Goal: Task Accomplishment & Management: Complete application form

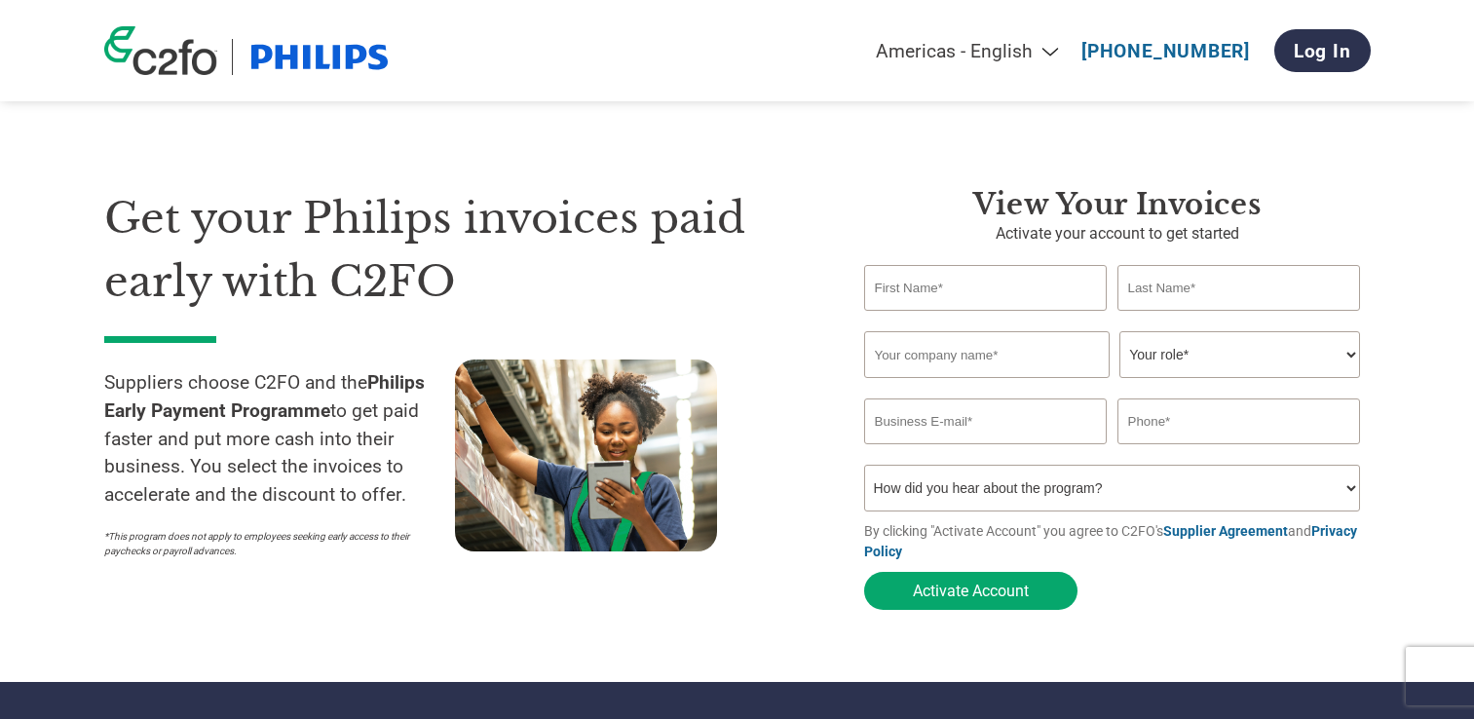
select select "en-[GEOGRAPHIC_DATA]"
click at [963, 317] on div "Invalid first name or first name is too long" at bounding box center [986, 318] width 244 height 11
click at [951, 298] on input "text" at bounding box center [986, 288] width 244 height 46
type input "[PERSON_NAME]"
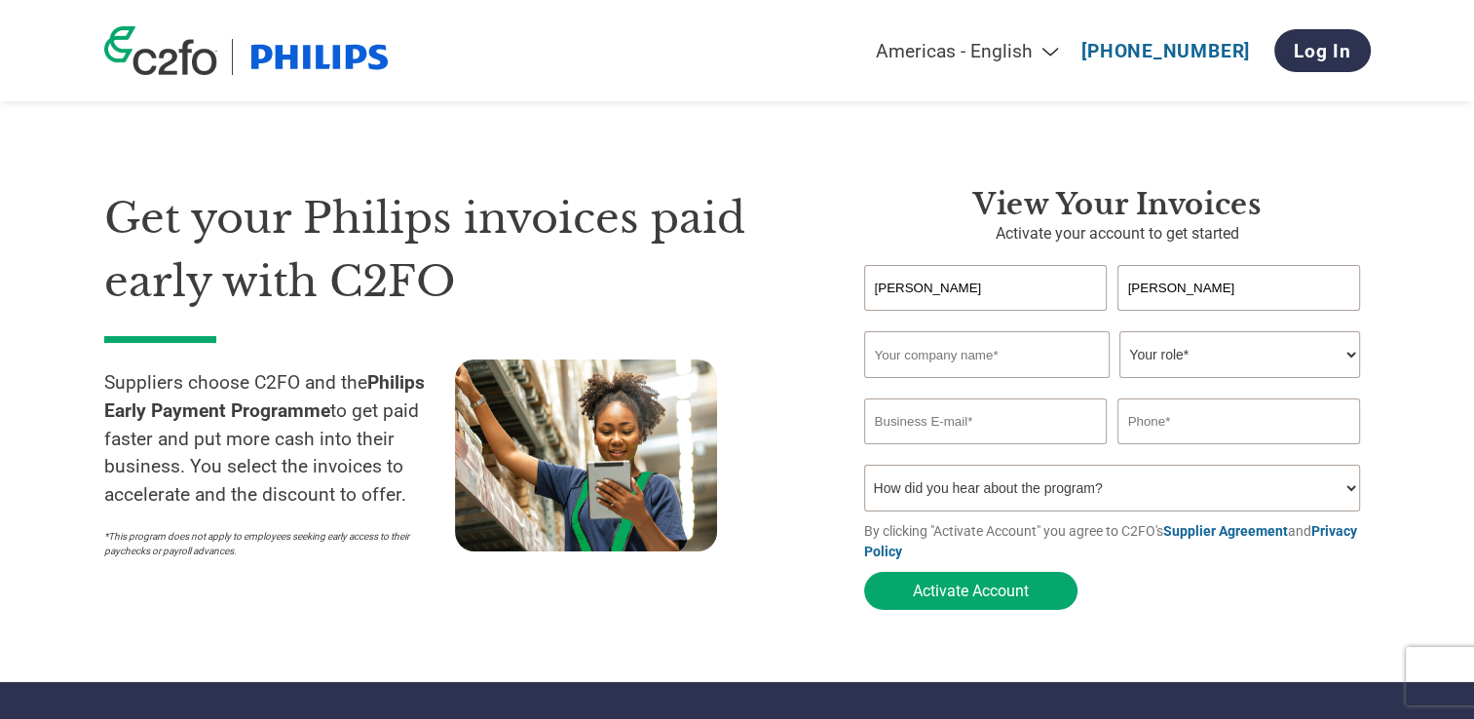
type input "Triomed"
type input "[PERSON_NAME][EMAIL_ADDRESS][PERSON_NAME][DOMAIN_NAME]"
type input "79619389"
click at [993, 489] on select "How did you hear about the program? Received a letter Email Social Media Online…" at bounding box center [1112, 488] width 497 height 47
select select "Received a Letter"
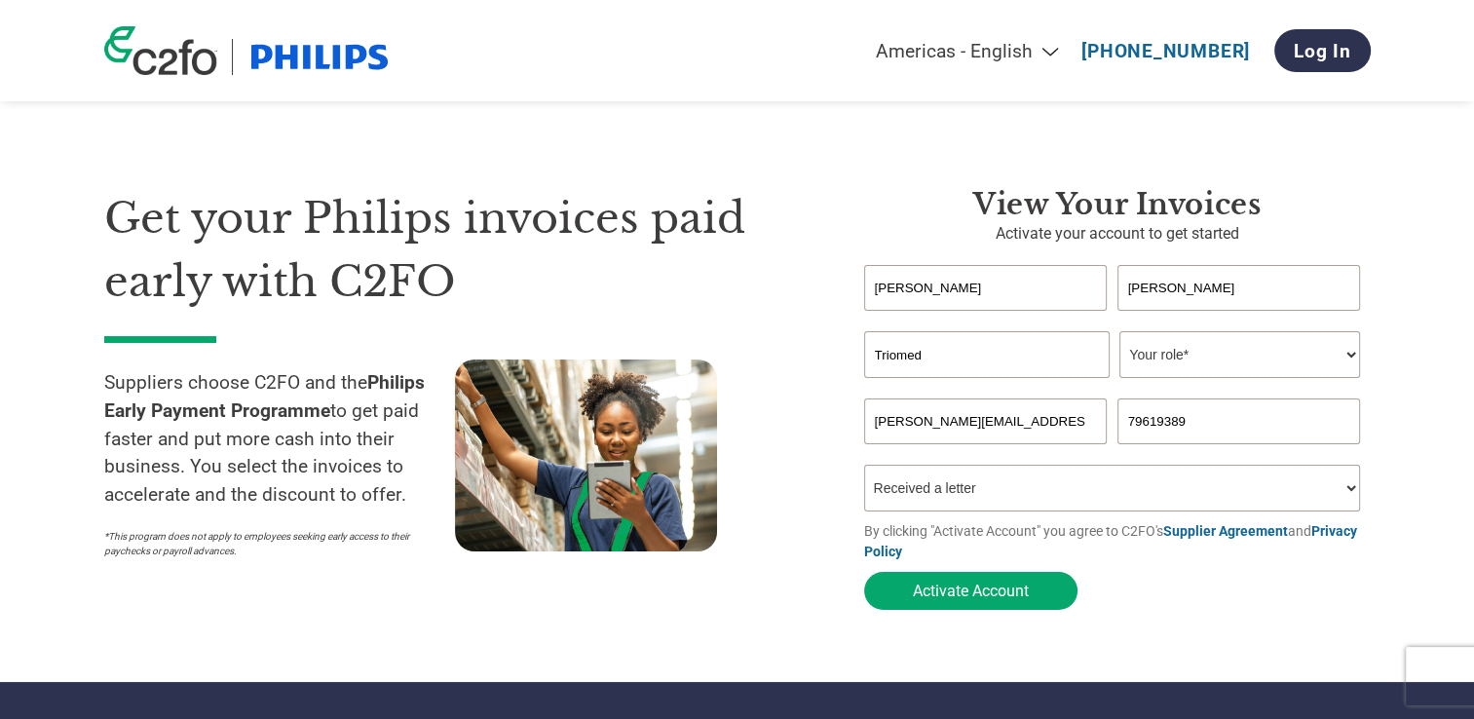
click at [864, 469] on select "How did you hear about the program? Received a letter Email Social Media Online…" at bounding box center [1112, 488] width 497 height 47
click at [972, 597] on button "Activate Account" at bounding box center [970, 591] width 213 height 38
click at [1207, 362] on select "Your role* CFO Controller Credit Manager Finance Director Treasurer CEO Preside…" at bounding box center [1239, 354] width 241 height 47
select select "OFFICE_MANAGER"
click at [1119, 332] on select "Your role* CFO Controller Credit Manager Finance Director Treasurer CEO Preside…" at bounding box center [1239, 354] width 241 height 47
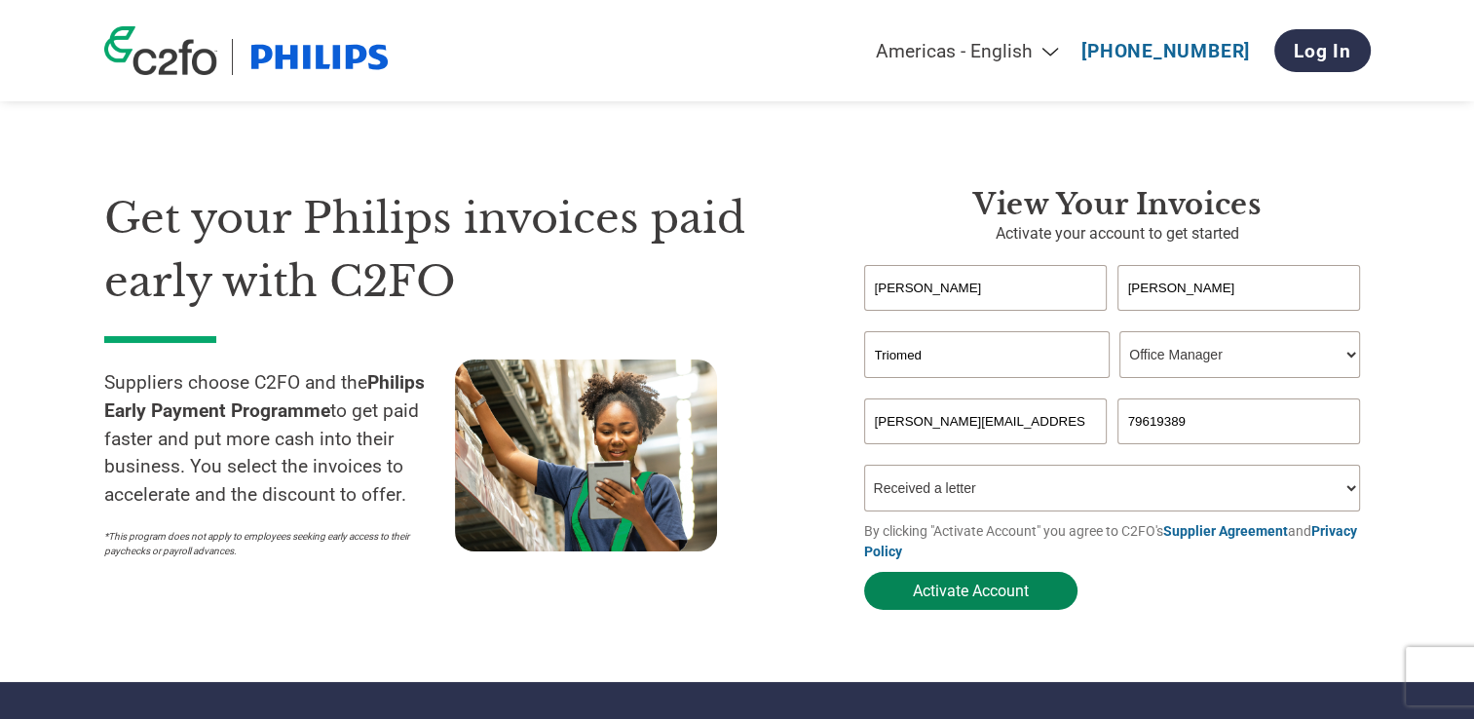
click at [1000, 605] on button "Activate Account" at bounding box center [970, 591] width 213 height 38
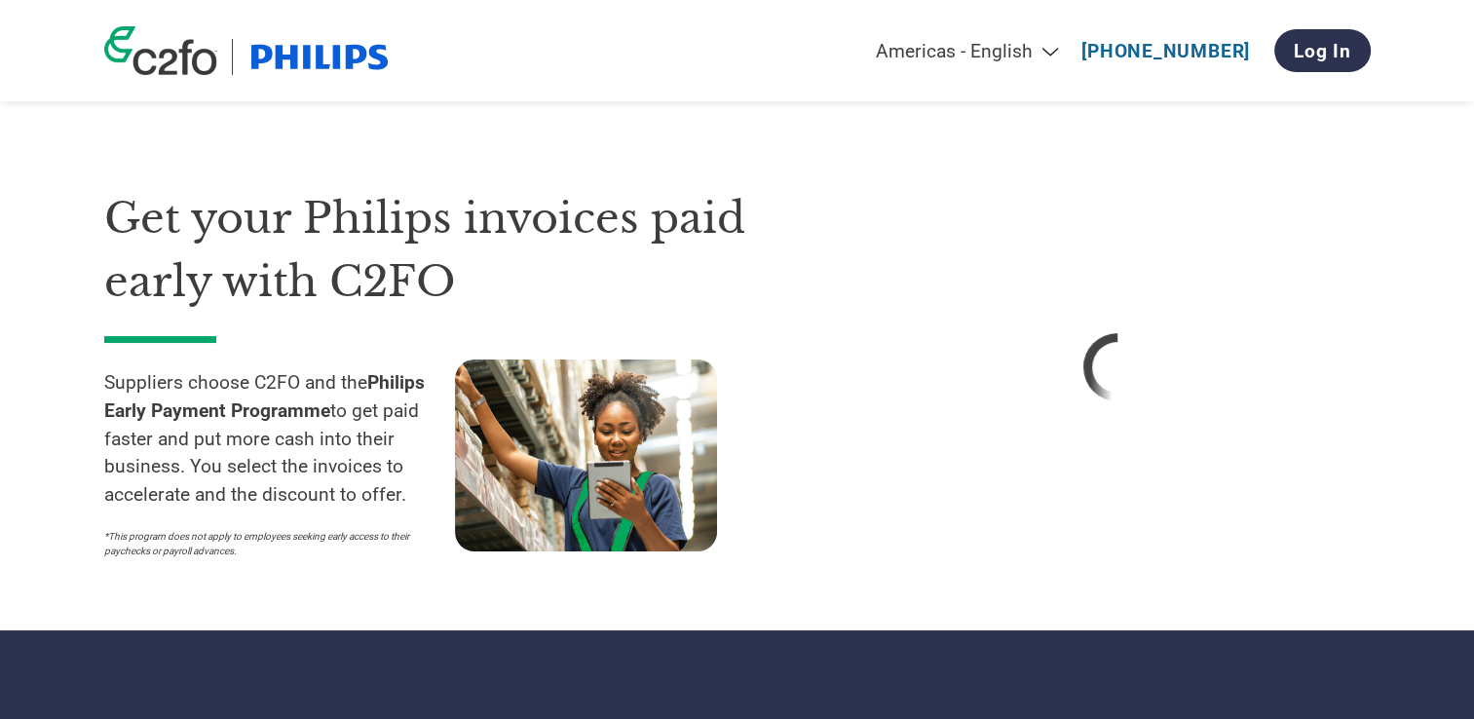
select select "en-[GEOGRAPHIC_DATA]"
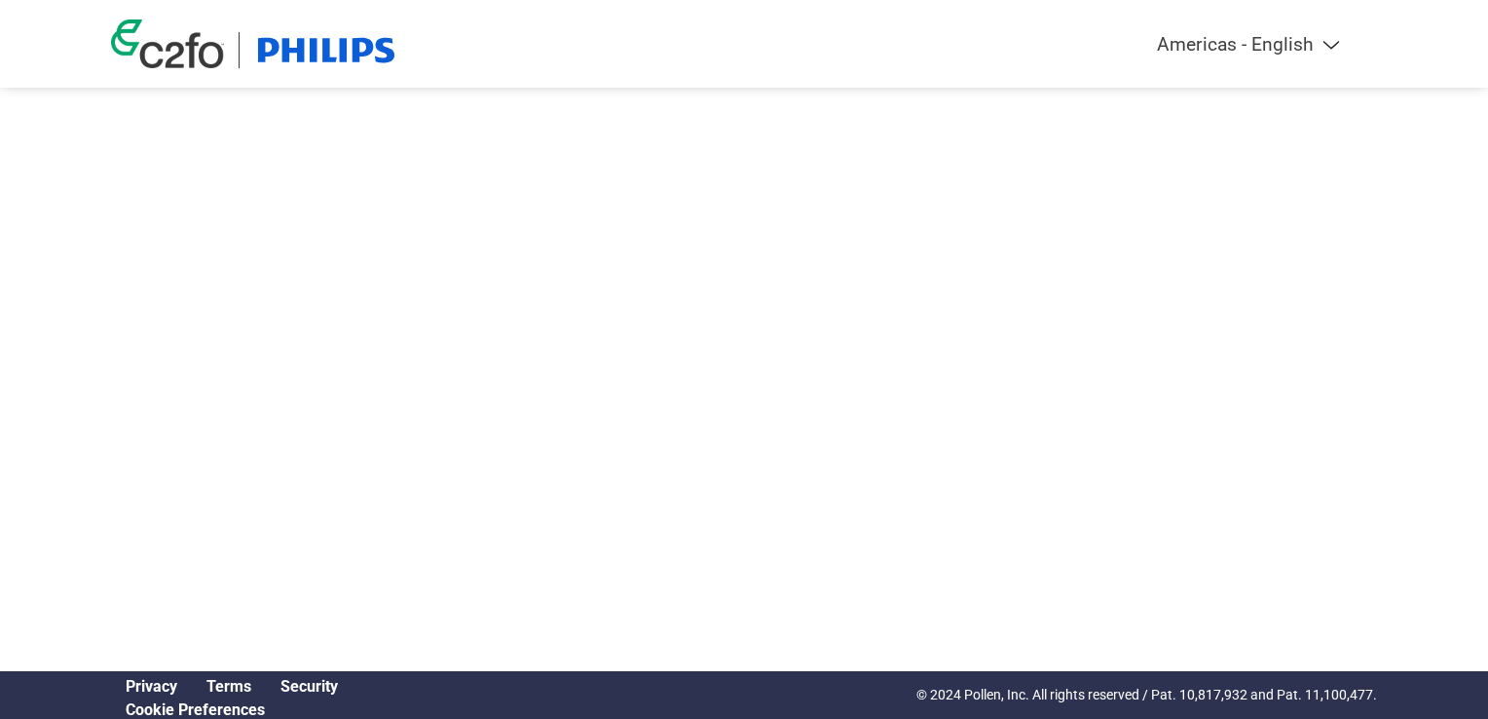
select select "en-[GEOGRAPHIC_DATA]"
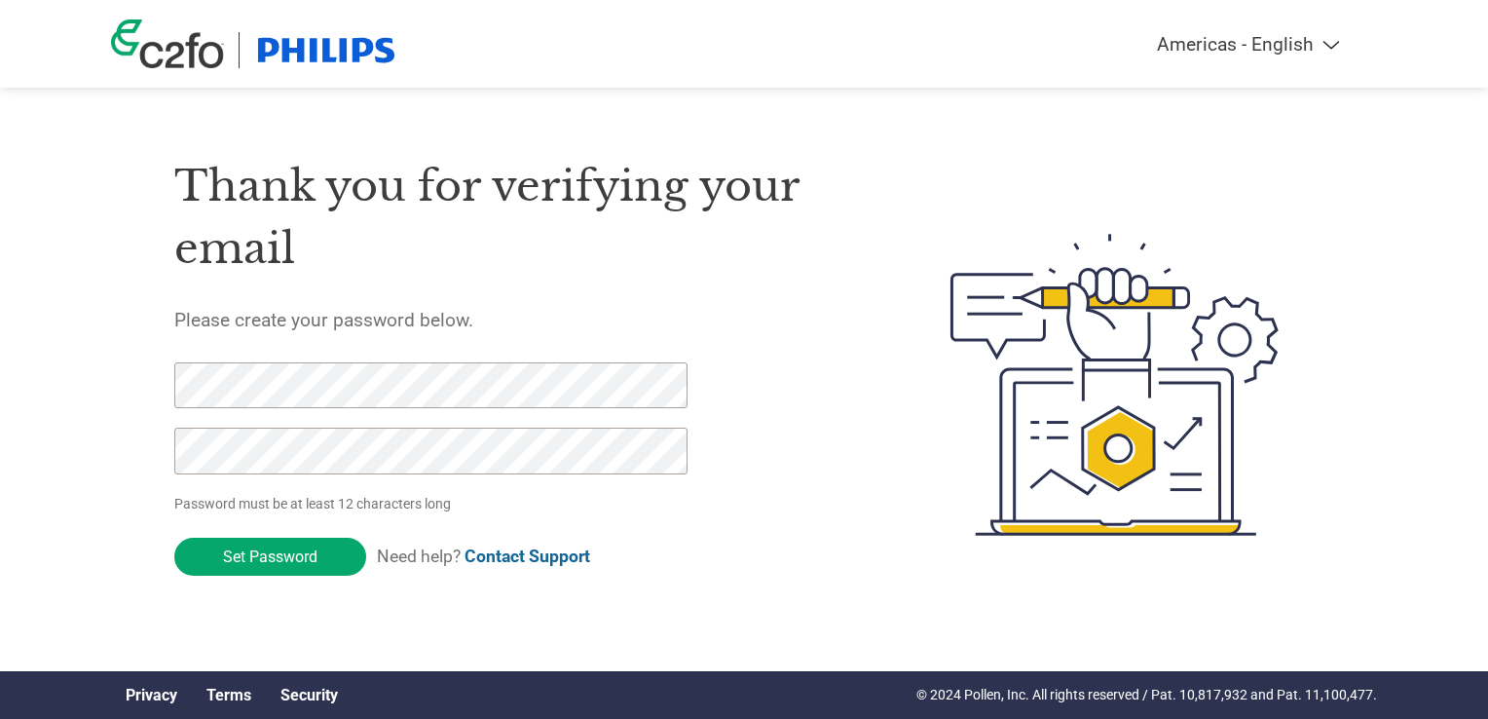
click input "Set Password" at bounding box center [270, 557] width 192 height 38
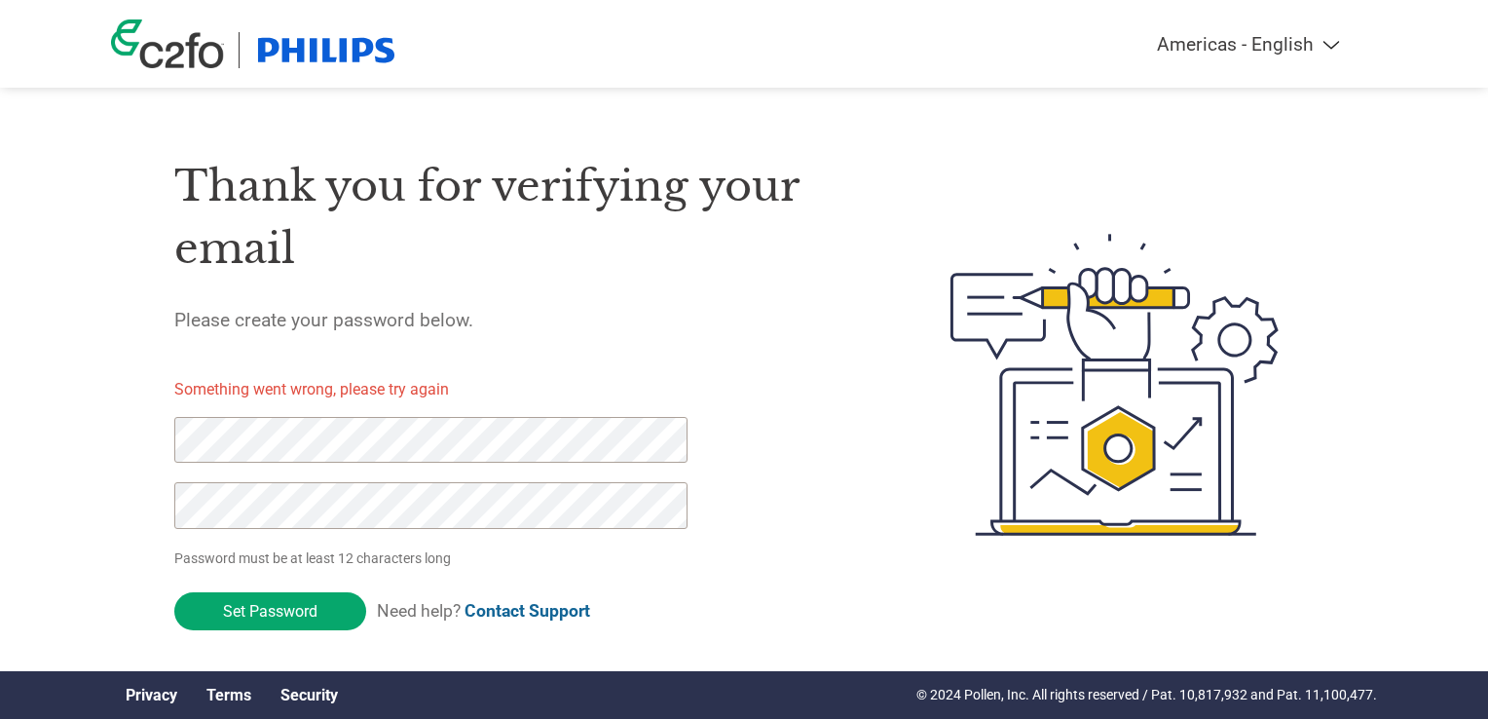
click at [56, 401] on div "Americas - English Américas - Español Américas - Português Amériques - Français…" at bounding box center [744, 307] width 1488 height 614
click at [274, 612] on input "Set Password" at bounding box center [270, 611] width 192 height 38
